Goal: Task Accomplishment & Management: Use online tool/utility

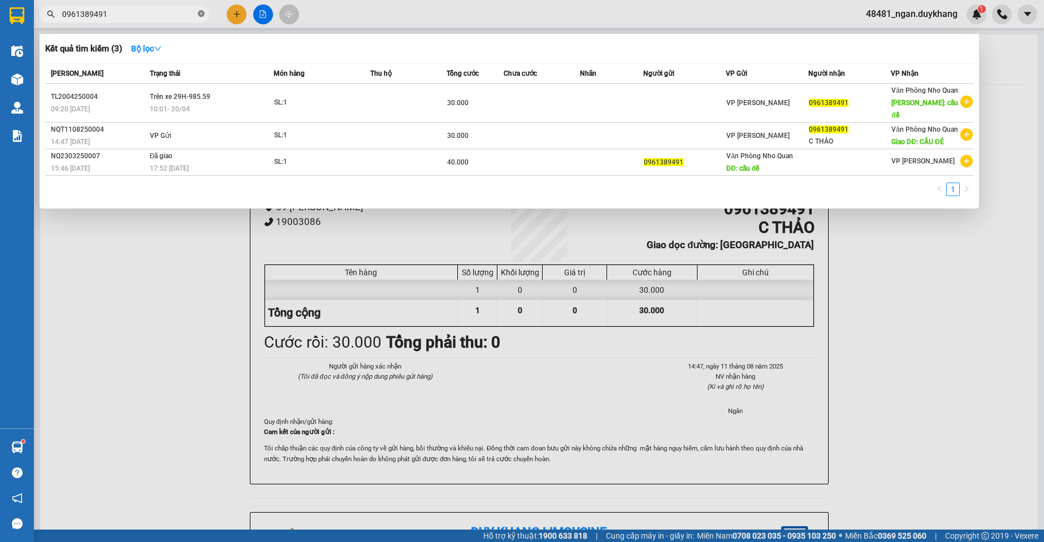
click at [202, 12] on icon "close-circle" at bounding box center [201, 13] width 7 height 7
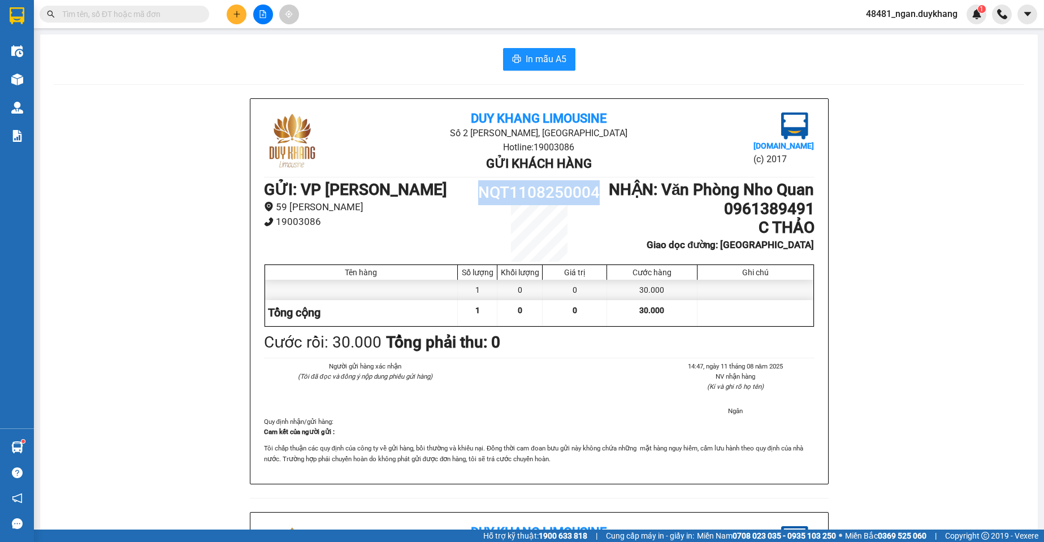
drag, startPoint x: 479, startPoint y: 194, endPoint x: 596, endPoint y: 197, distance: 117.0
click at [596, 197] on h1 "NQT1108250004" at bounding box center [539, 192] width 138 height 25
copy h1 "NQT1108250004"
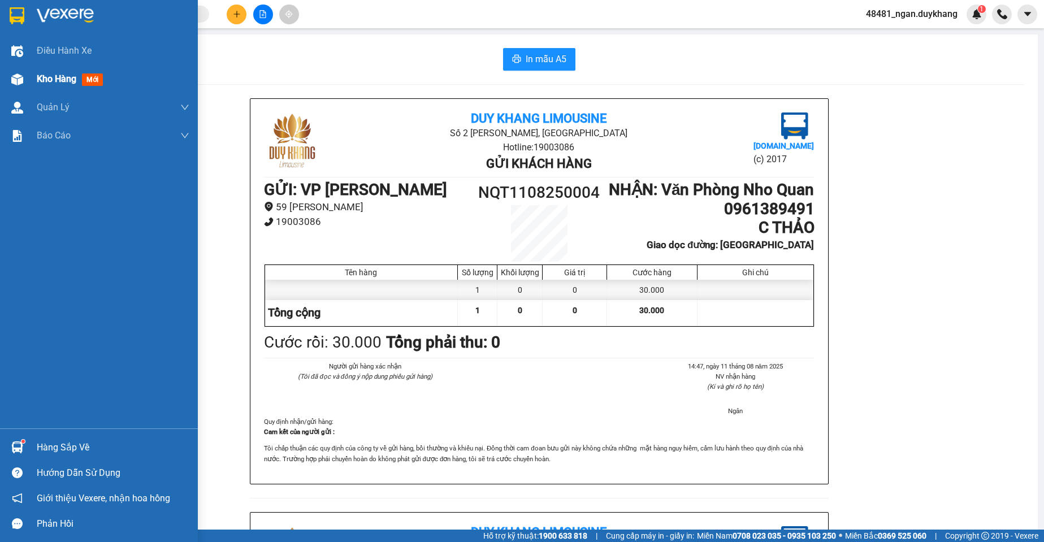
click at [24, 73] on div at bounding box center [17, 80] width 20 height 20
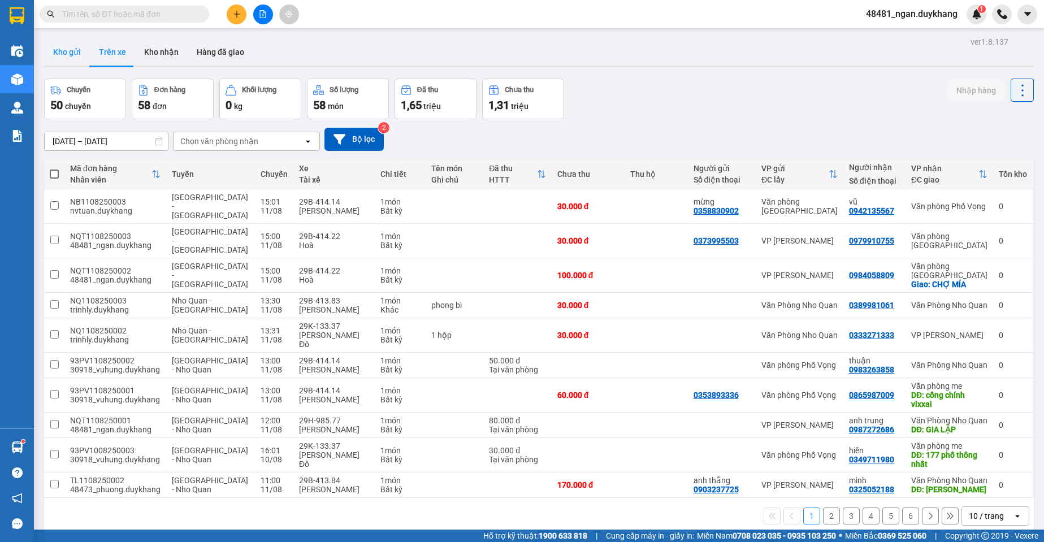
click at [83, 54] on button "Kho gửi" at bounding box center [67, 51] width 46 height 27
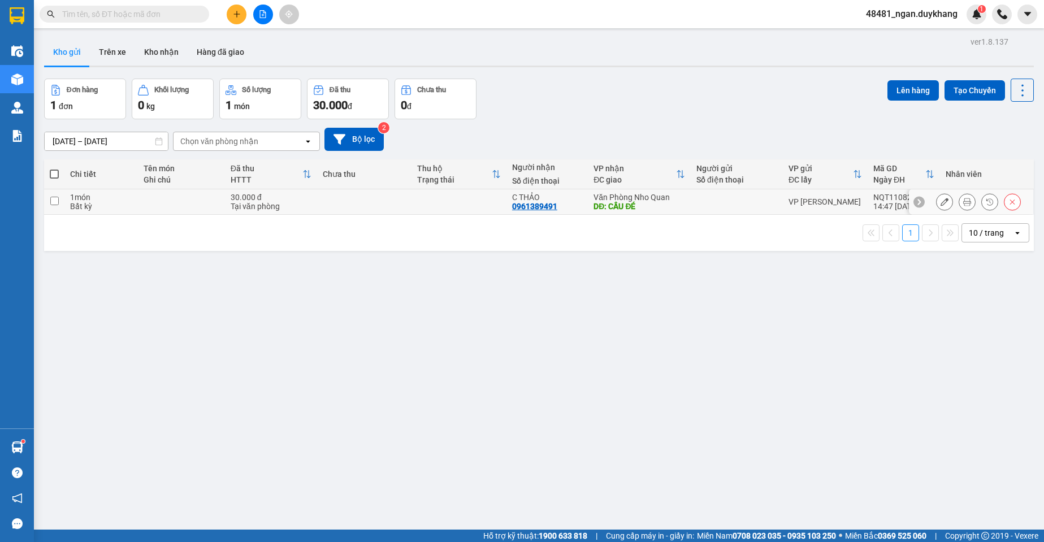
drag, startPoint x: 695, startPoint y: 213, endPoint x: 751, endPoint y: 175, distance: 67.6
click at [695, 212] on td at bounding box center [737, 201] width 92 height 25
checkbox input "true"
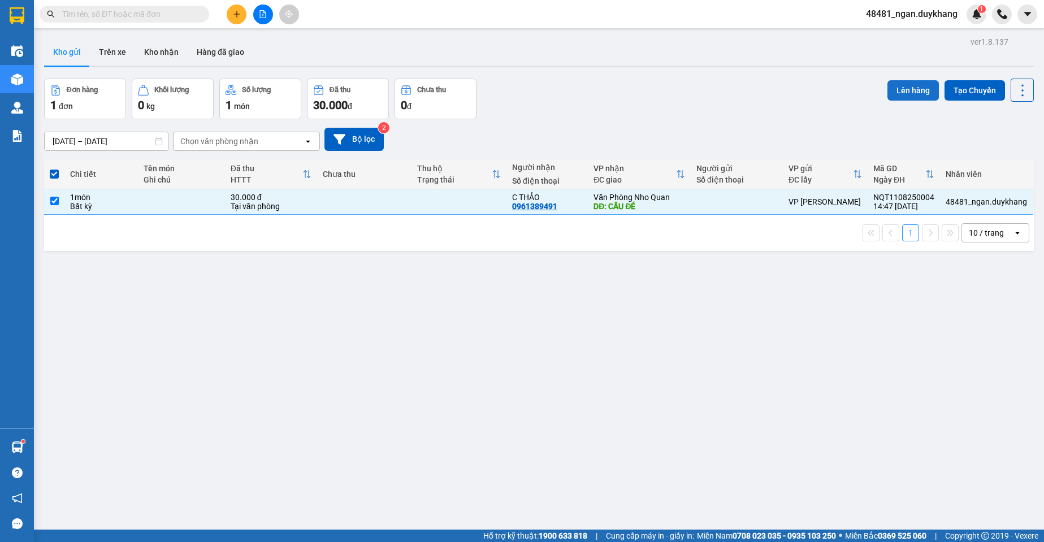
drag, startPoint x: 915, startPoint y: 94, endPoint x: 908, endPoint y: 91, distance: 6.8
click at [911, 92] on button "Lên hàng" at bounding box center [912, 90] width 51 height 20
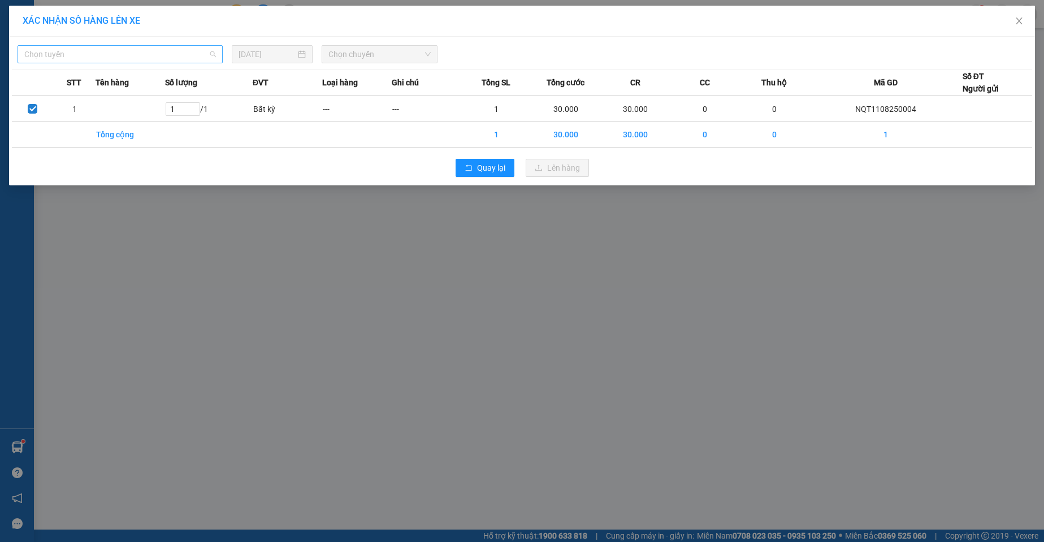
click at [58, 49] on span "Chọn tuyến" at bounding box center [120, 54] width 192 height 17
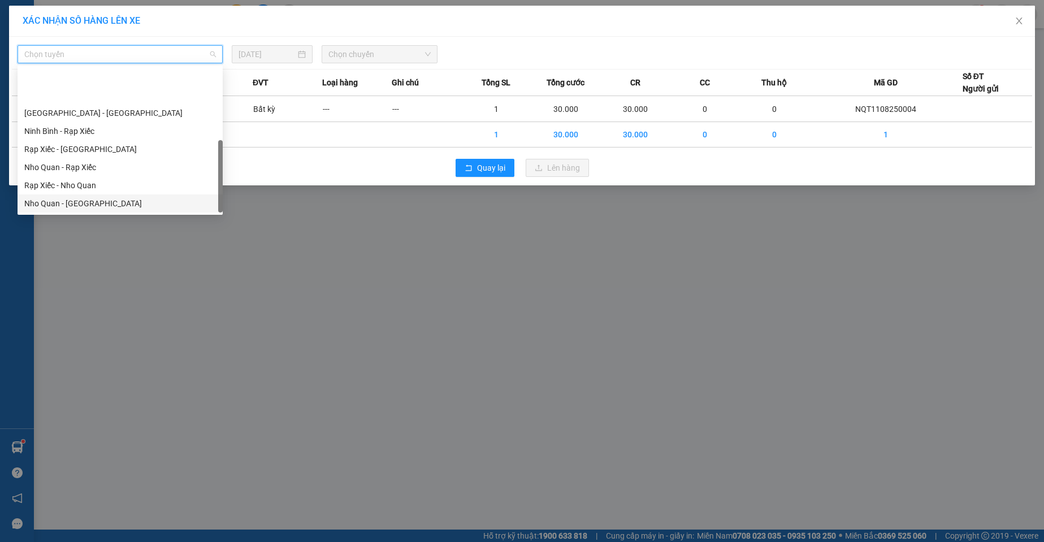
scroll to position [54, 0]
click at [81, 203] on div "[GEOGRAPHIC_DATA] - Nho Quan" at bounding box center [120, 203] width 192 height 12
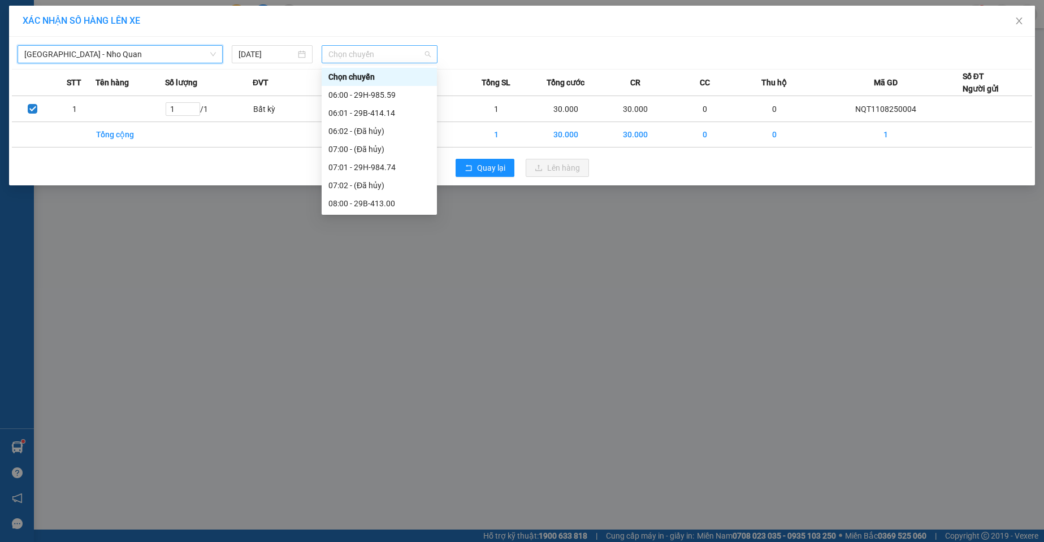
click at [367, 61] on span "Chọn chuyến" at bounding box center [379, 54] width 102 height 17
type input "12"
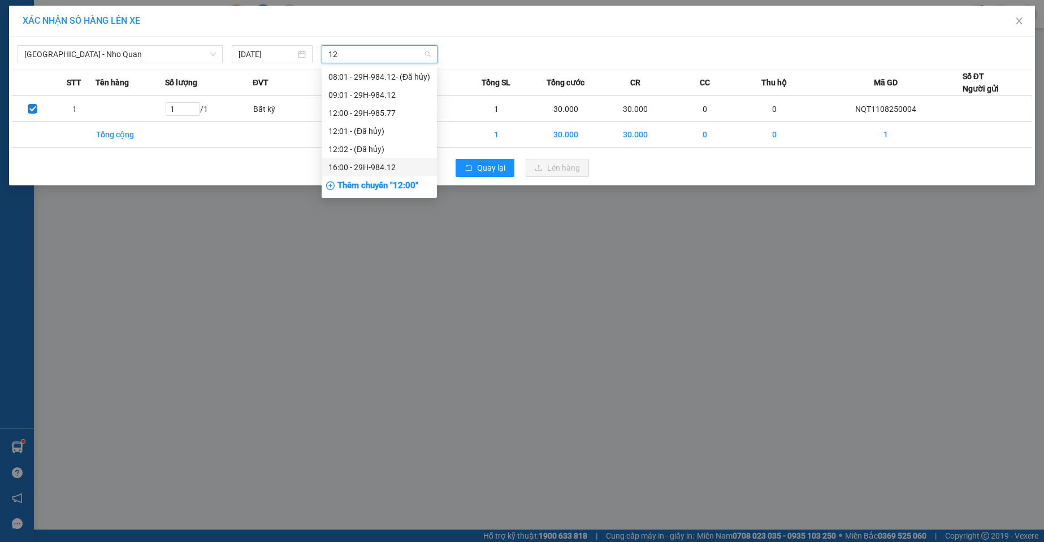
click at [371, 165] on div "16:00 - 29H-984.12" at bounding box center [379, 167] width 102 height 12
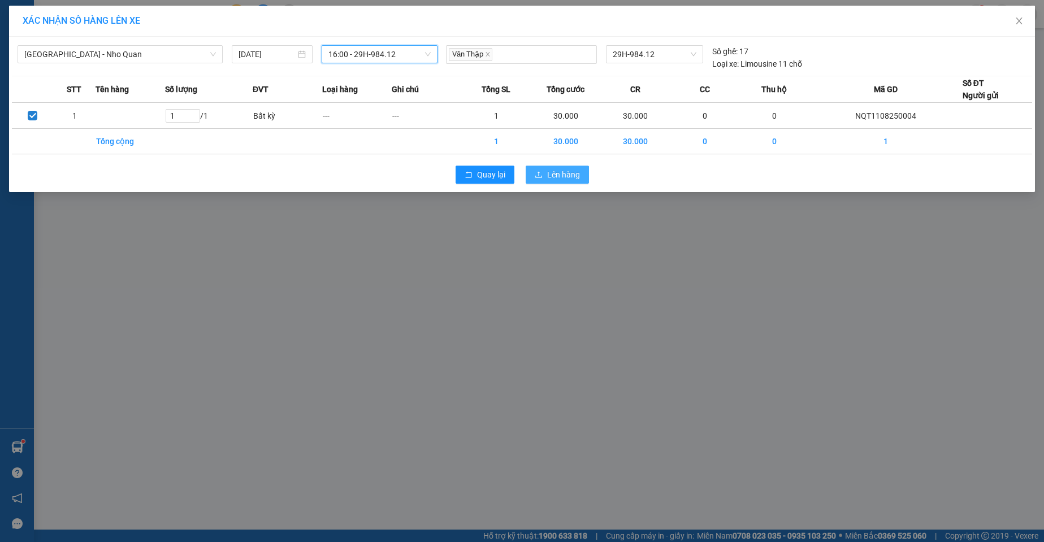
click at [570, 175] on span "Lên hàng" at bounding box center [563, 174] width 33 height 12
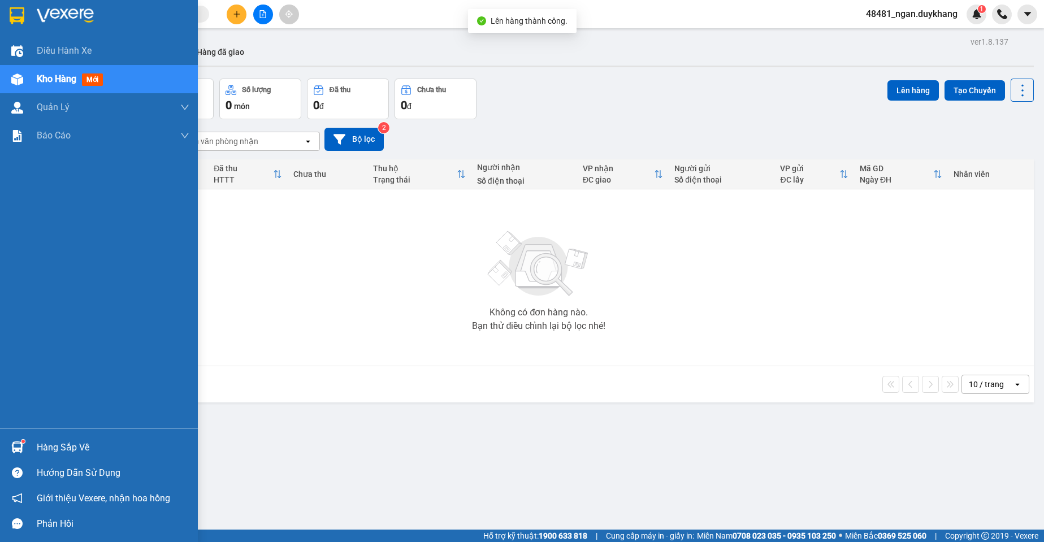
click at [22, 443] on img at bounding box center [17, 447] width 12 height 12
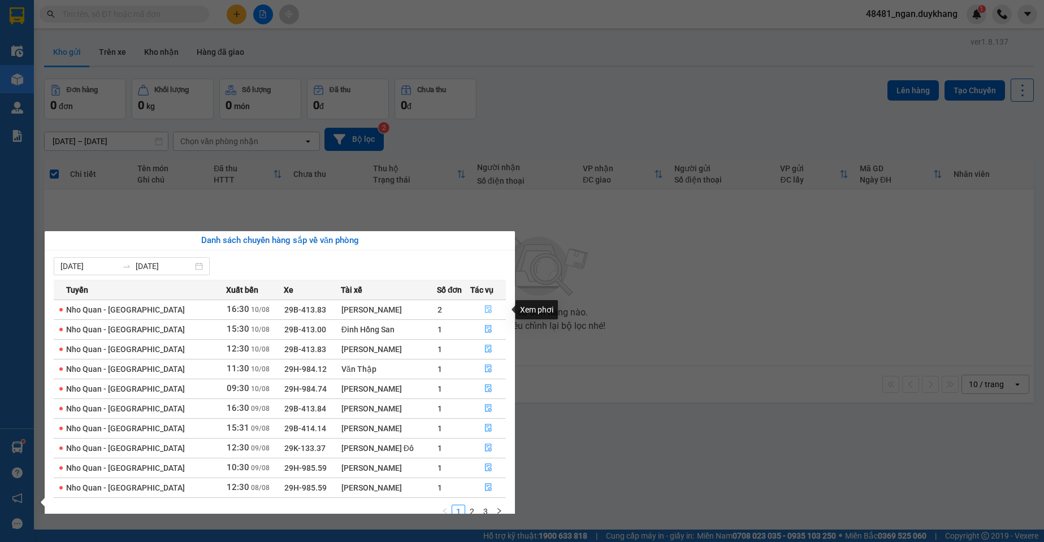
click at [488, 306] on icon "file-done" at bounding box center [488, 310] width 7 height 8
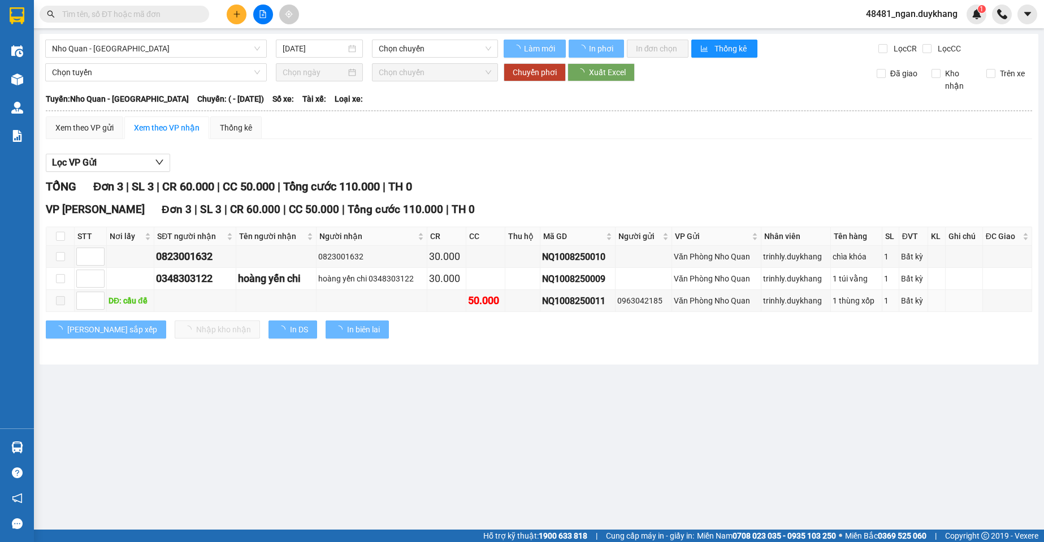
type input "[DATE]"
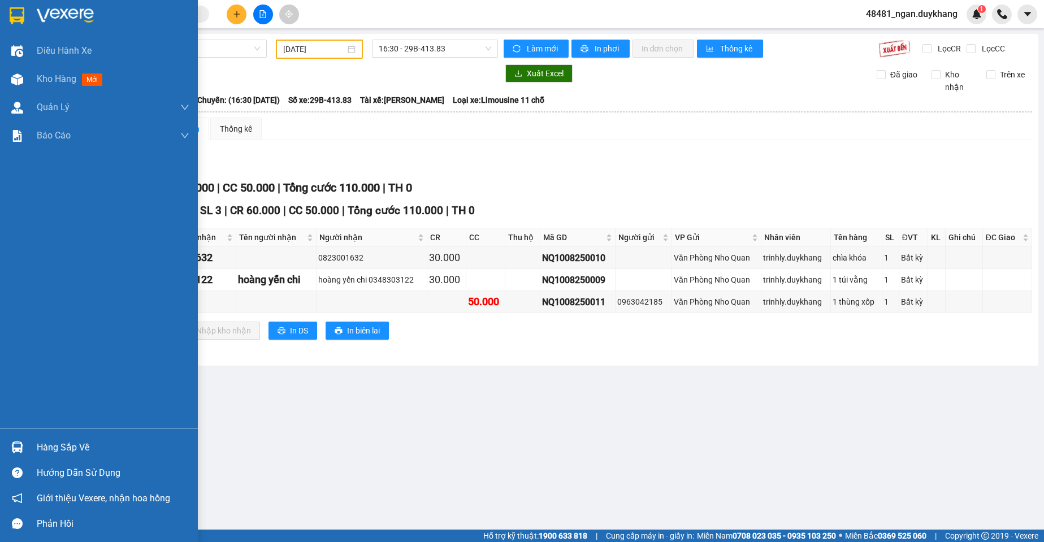
click at [18, 442] on img at bounding box center [17, 447] width 12 height 12
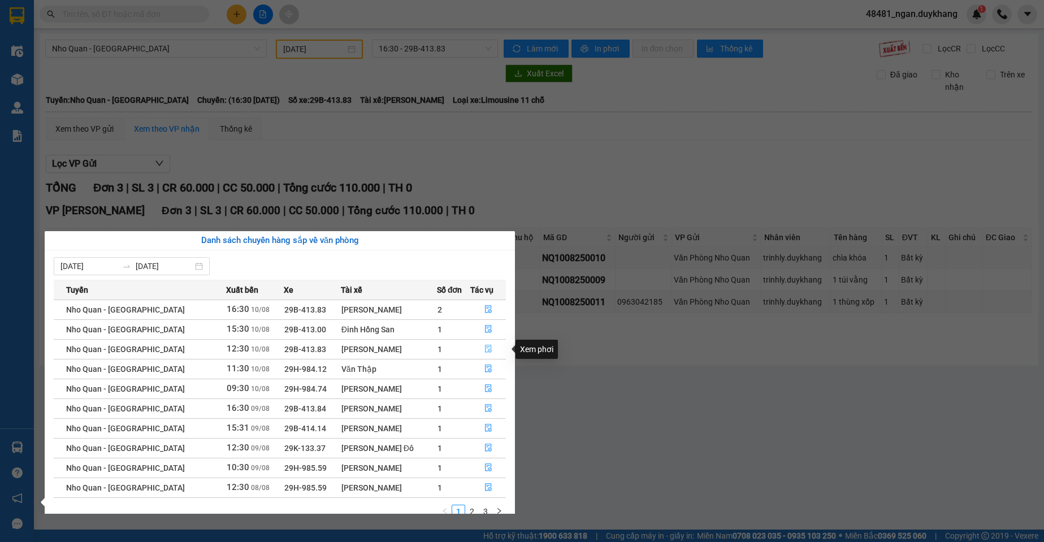
click at [484, 350] on icon "file-done" at bounding box center [488, 349] width 8 height 8
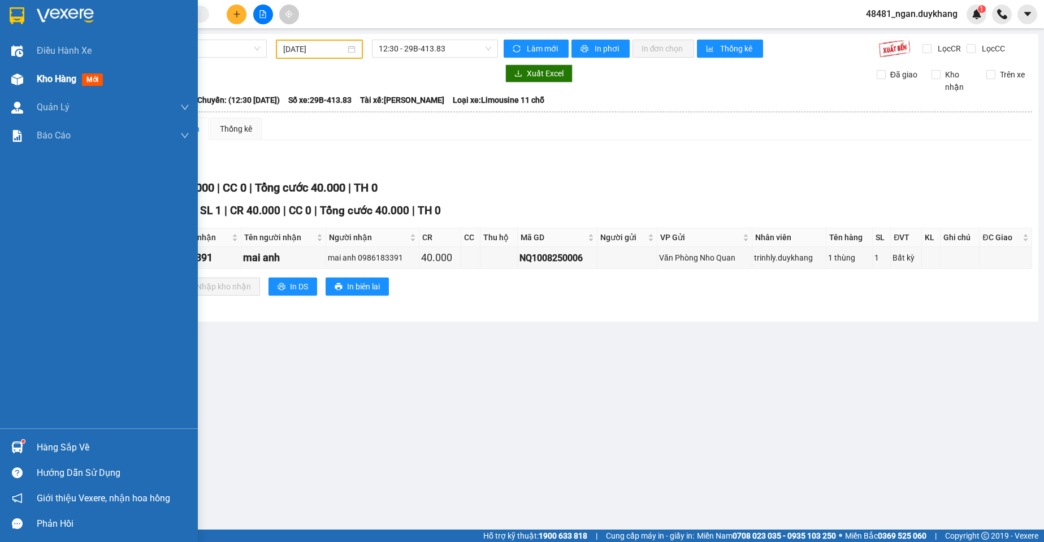
click at [36, 76] on div "Kho hàng mới" at bounding box center [99, 79] width 198 height 28
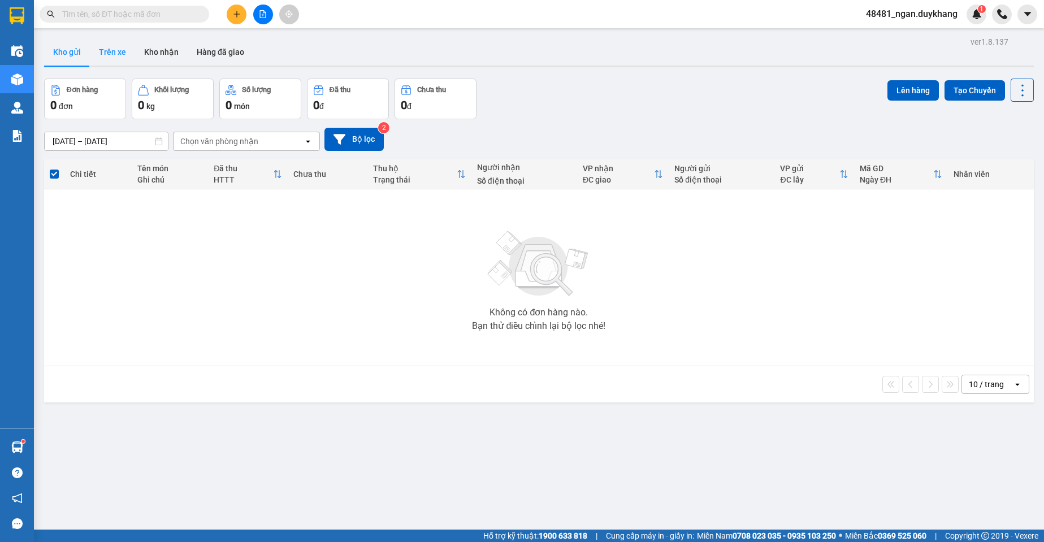
click at [126, 54] on button "Trên xe" at bounding box center [112, 51] width 45 height 27
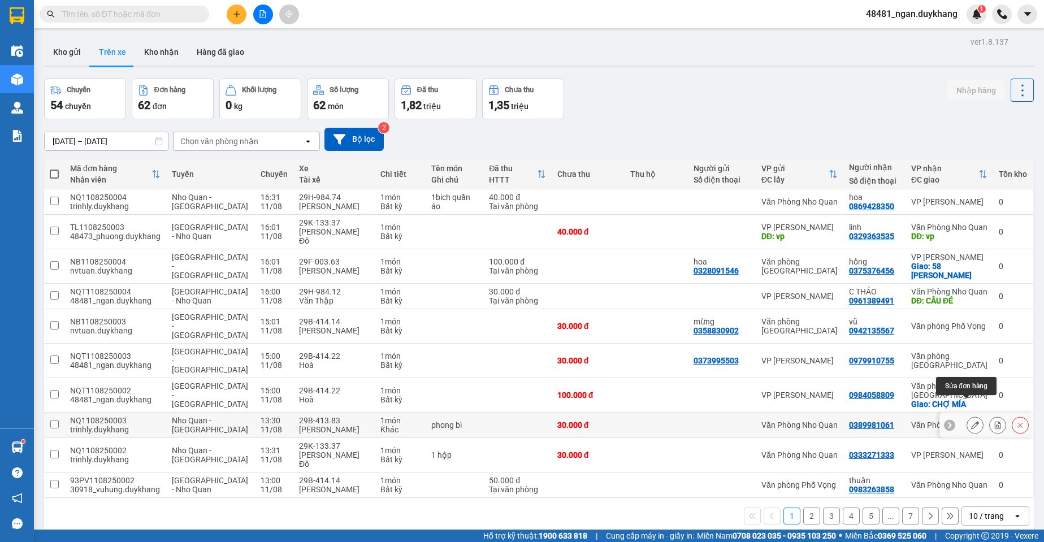
click at [971, 421] on icon at bounding box center [975, 425] width 8 height 8
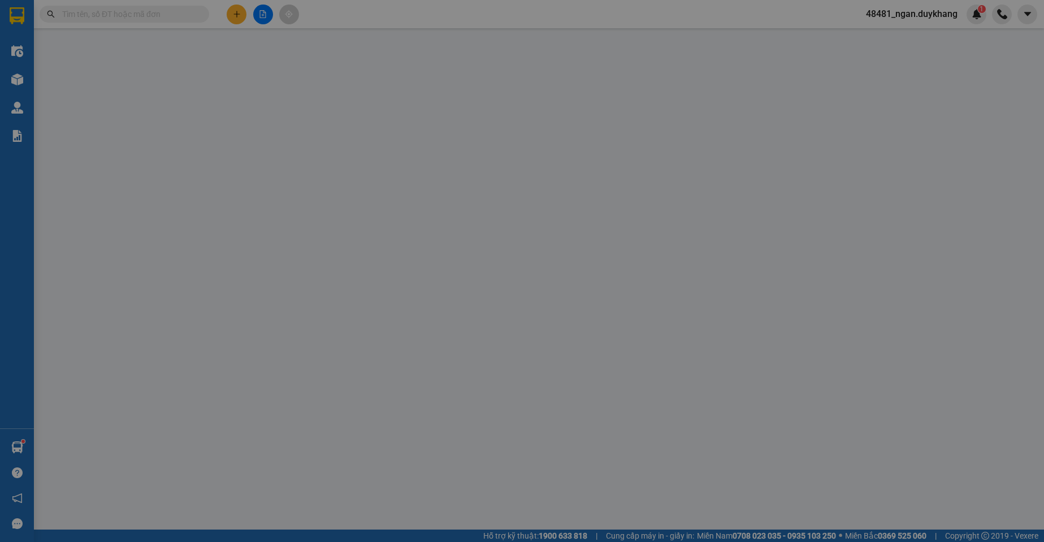
type input "0389981061"
type input "30.000"
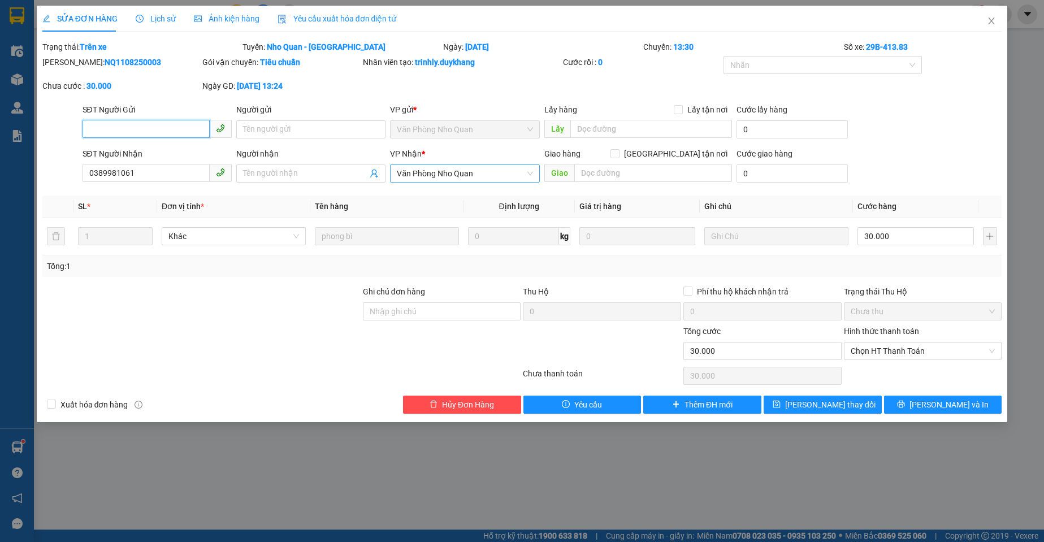
click at [442, 172] on span "Văn Phòng Nho Quan" at bounding box center [465, 173] width 136 height 17
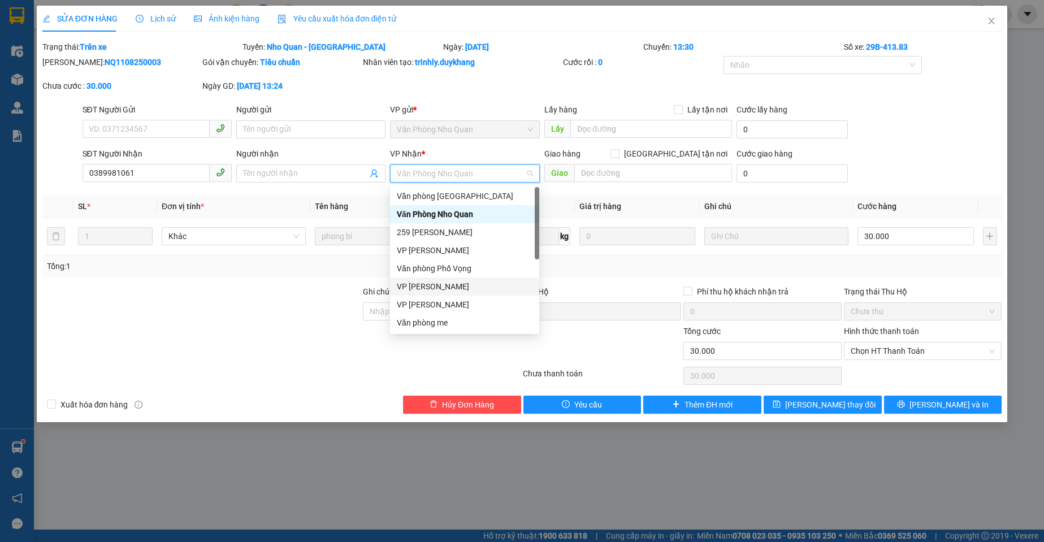
click at [466, 289] on div "VP [PERSON_NAME]" at bounding box center [465, 286] width 136 height 12
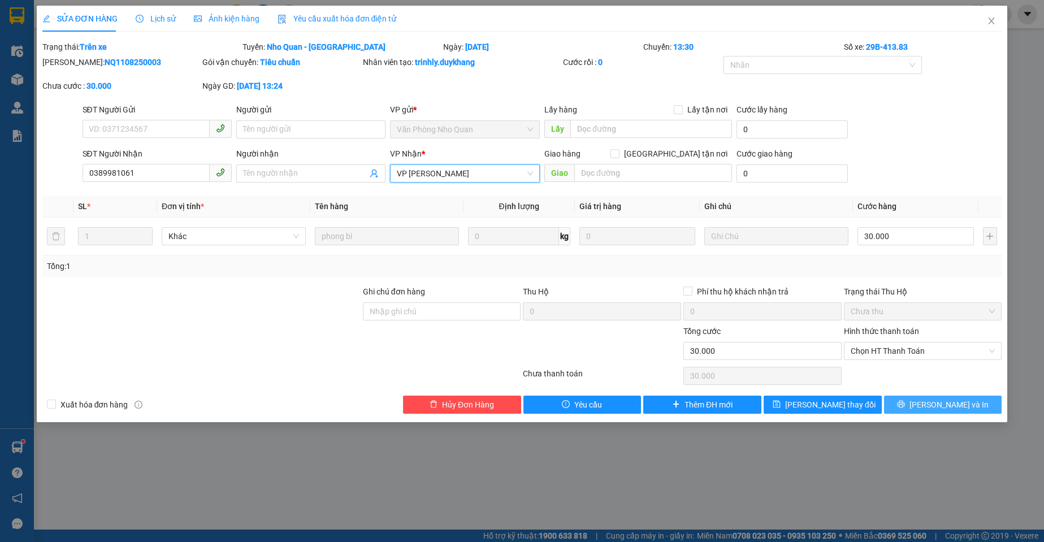
click at [972, 397] on button "[PERSON_NAME] và In" at bounding box center [943, 405] width 118 height 18
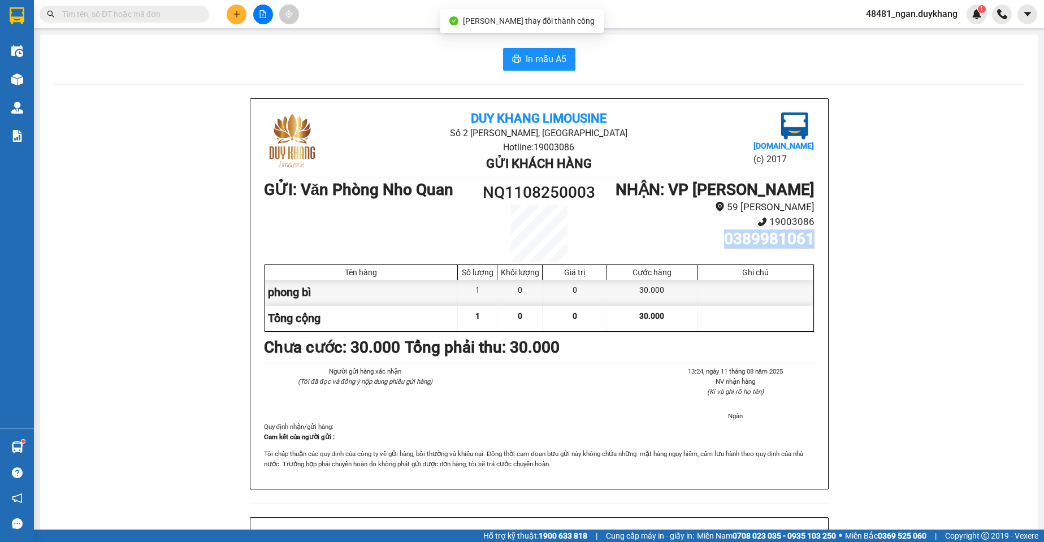
drag, startPoint x: 719, startPoint y: 257, endPoint x: 781, endPoint y: 261, distance: 62.3
click at [809, 249] on h1 "0389981061" at bounding box center [711, 239] width 206 height 19
copy h1 "0389981061"
click at [526, 58] on span "In mẫu A5" at bounding box center [546, 59] width 41 height 14
click at [712, 348] on div "Chưa cước : 30.000 Tổng phải thu: 30.000" at bounding box center [539, 347] width 551 height 25
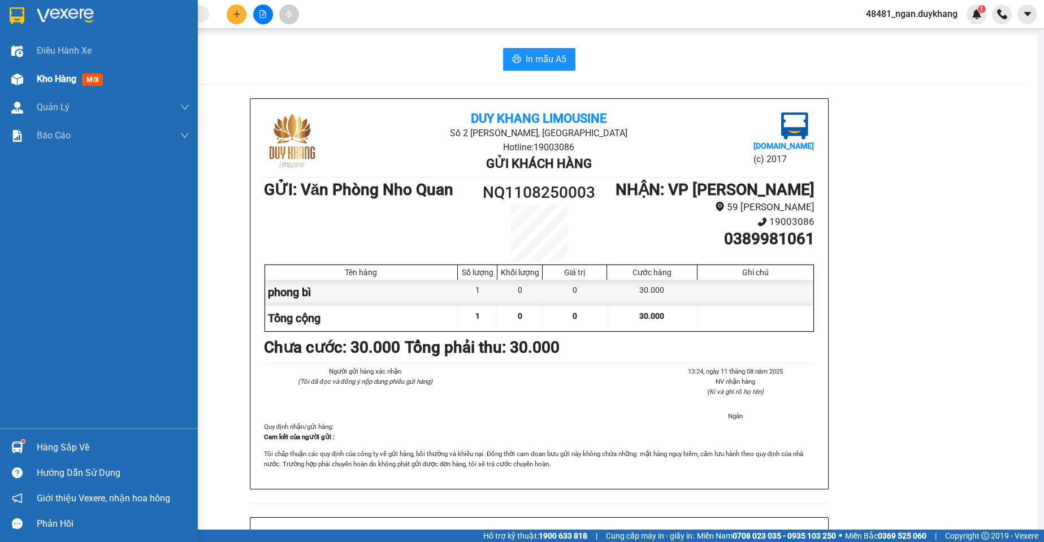
click at [37, 83] on span "Kho hàng" at bounding box center [57, 78] width 40 height 11
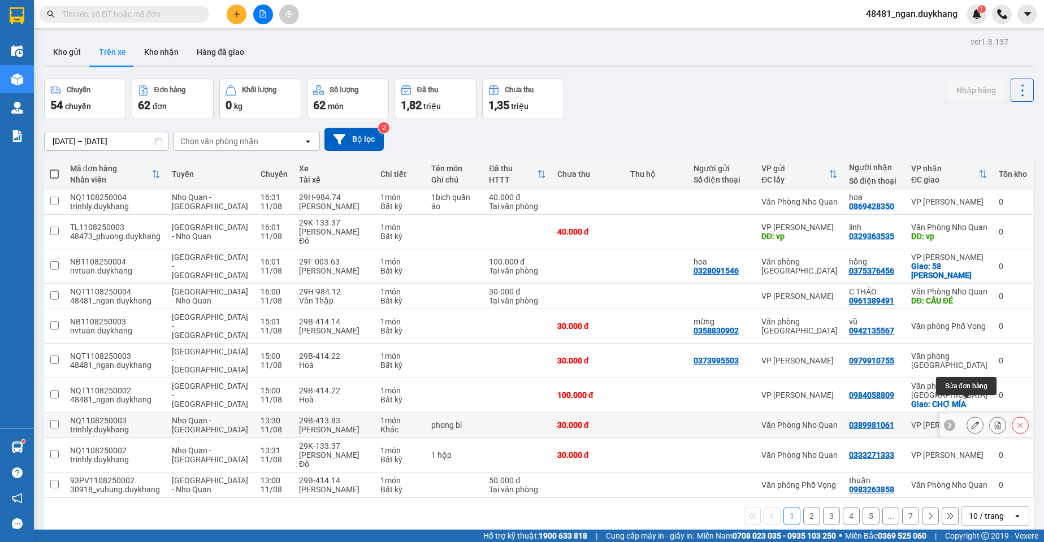
click at [971, 421] on icon at bounding box center [975, 425] width 8 height 8
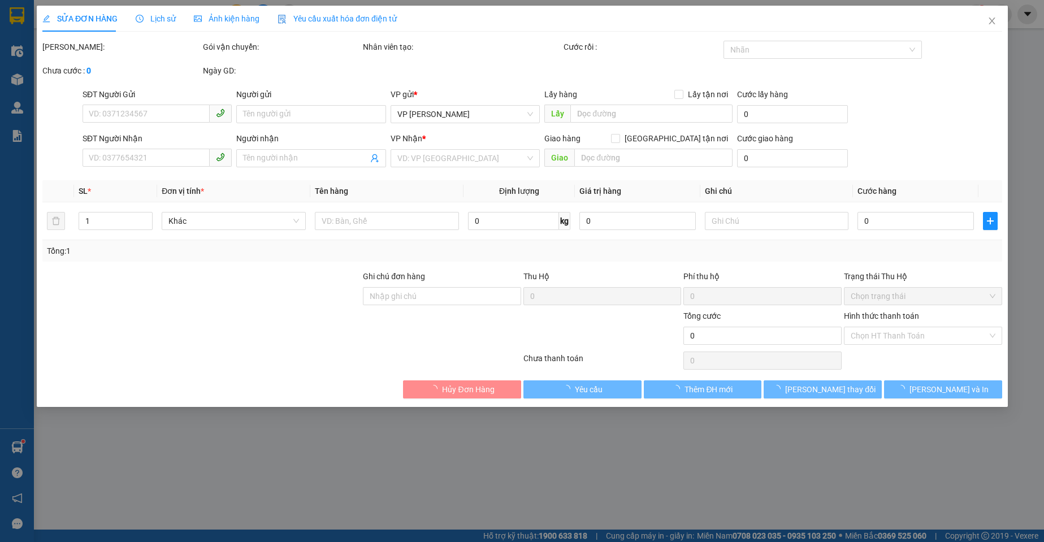
type input "0389981061"
type input "30.000"
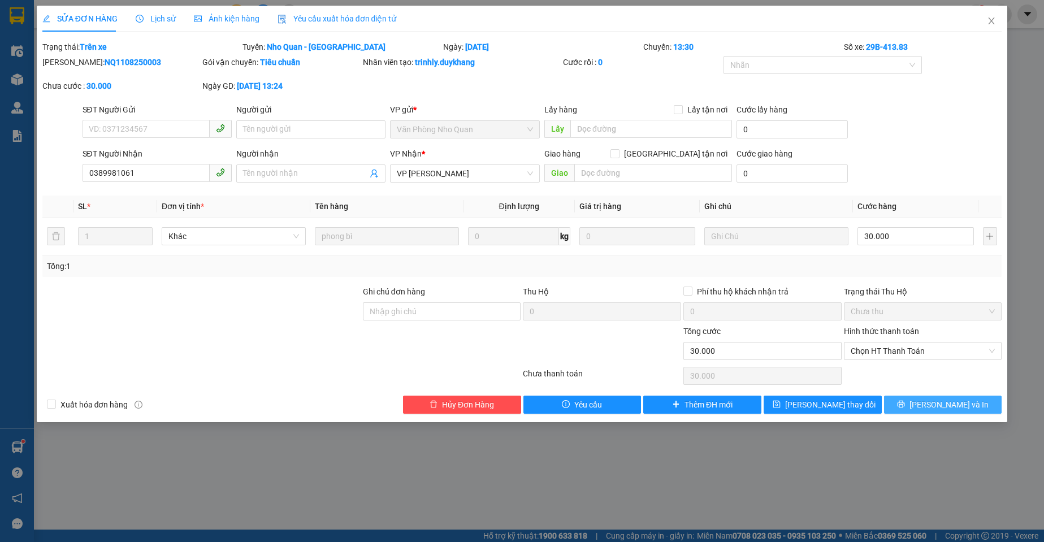
click at [943, 399] on span "[PERSON_NAME] và In" at bounding box center [949, 405] width 79 height 12
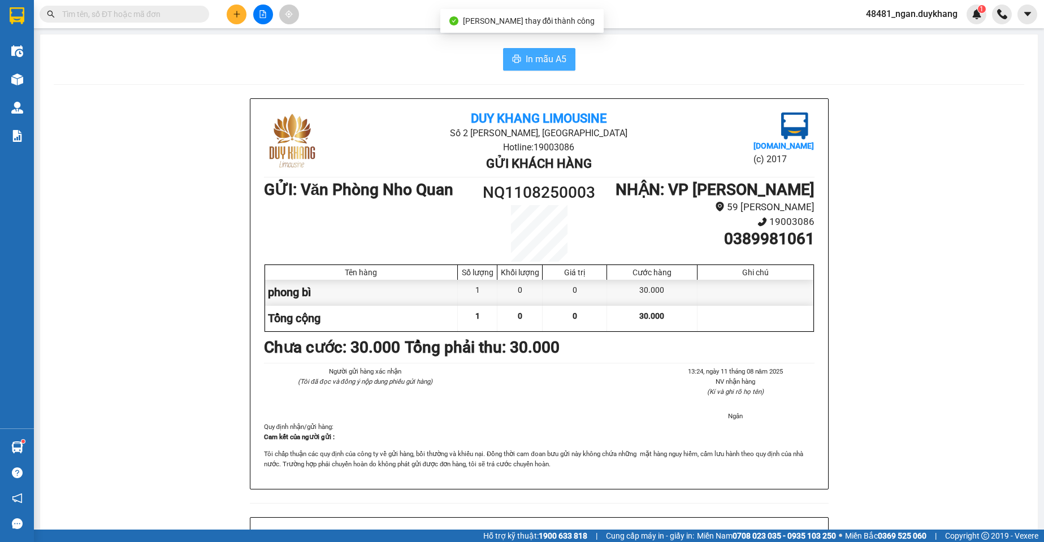
click at [529, 55] on span "In mẫu A5" at bounding box center [546, 59] width 41 height 14
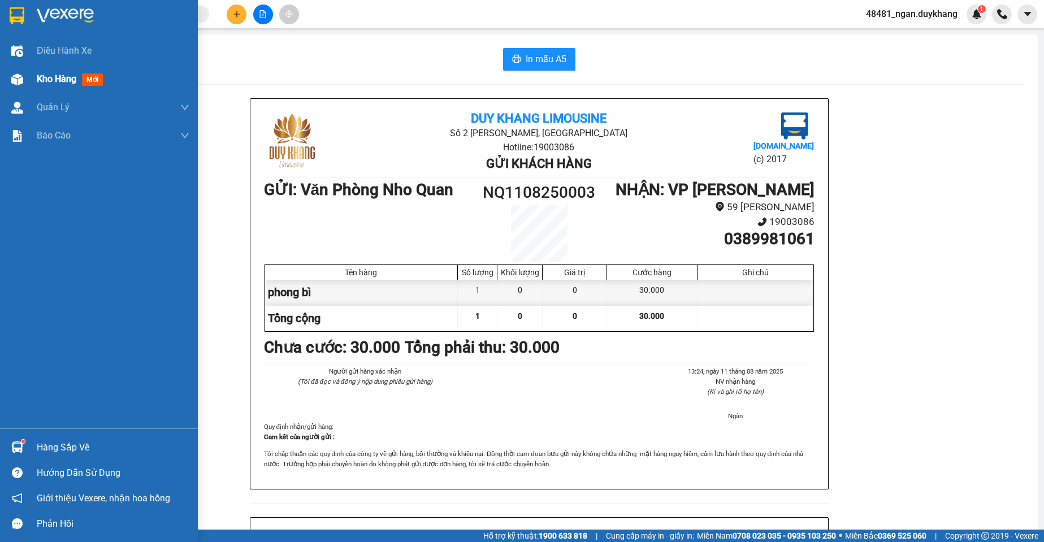
click at [24, 77] on div at bounding box center [17, 80] width 20 height 20
